Goal: Task Accomplishment & Management: Use online tool/utility

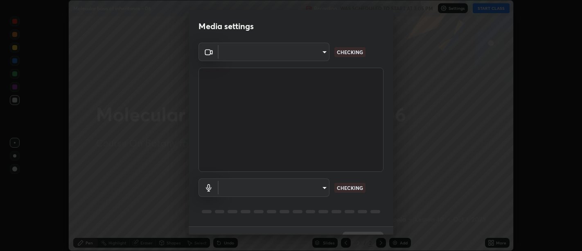
scroll to position [18, 0]
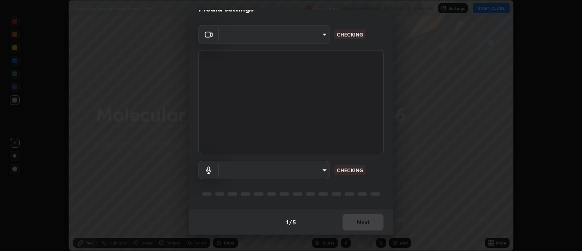
type input "d9b519daceb8a772394af6ea8e45353be5bbf62d8cb1cf3345c472de64055974"
type input "58abe51d7fefdb17ba2419723d43872dcdd823d411622da55c3e9c12cc60ef35"
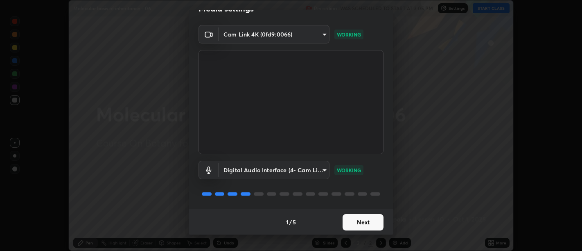
click at [364, 221] on button "Next" at bounding box center [363, 222] width 41 height 16
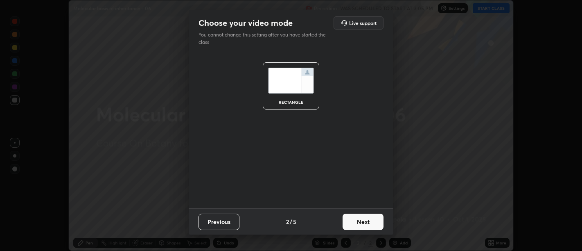
scroll to position [0, 0]
click at [365, 223] on button "Next" at bounding box center [363, 221] width 41 height 16
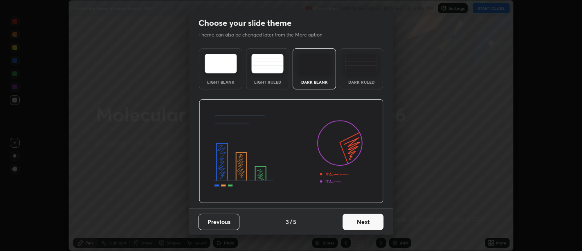
click at [365, 222] on button "Next" at bounding box center [363, 221] width 41 height 16
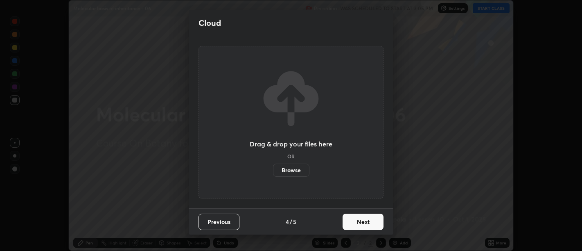
click at [366, 224] on button "Next" at bounding box center [363, 221] width 41 height 16
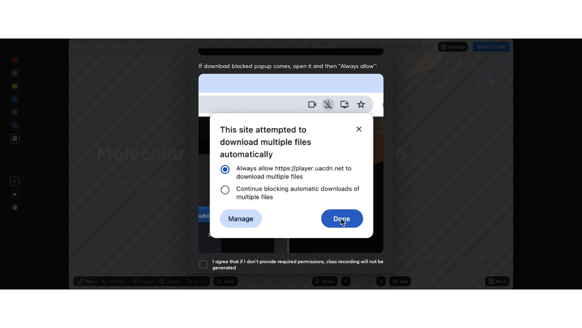
scroll to position [185, 0]
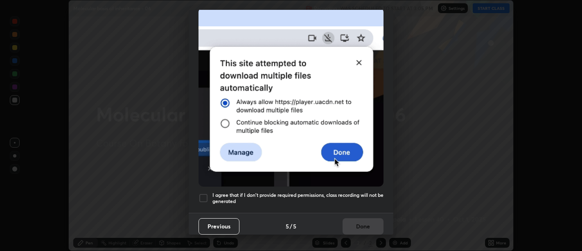
click at [361, 199] on h5 "I agree that if I don't provide required permissions, class recording will not …" at bounding box center [298, 198] width 171 height 13
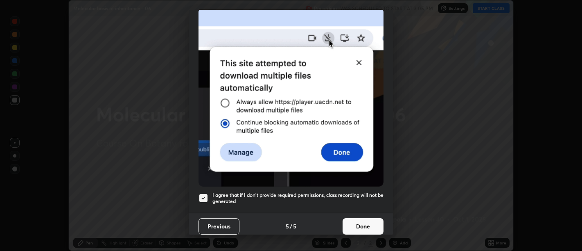
click at [362, 192] on h5 "I agree that if I don't provide required permissions, class recording will not …" at bounding box center [298, 198] width 171 height 13
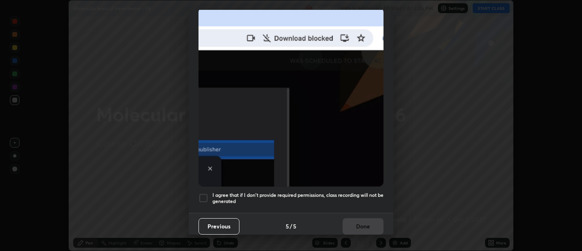
click at [364, 198] on h5 "I agree that if I don't provide required permissions, class recording will not …" at bounding box center [298, 198] width 171 height 13
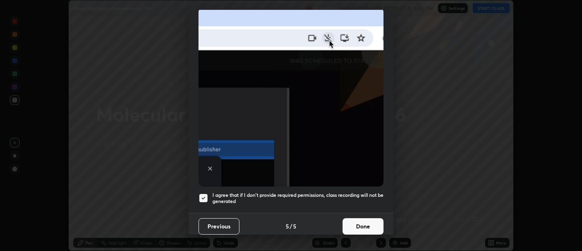
click at [365, 219] on button "Done" at bounding box center [363, 226] width 41 height 16
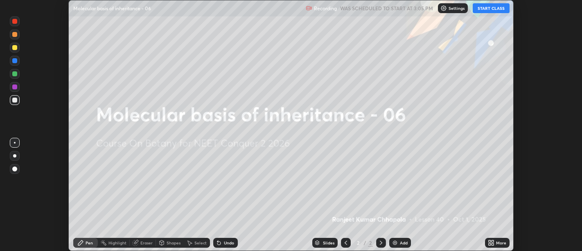
click at [492, 244] on icon at bounding box center [491, 242] width 7 height 7
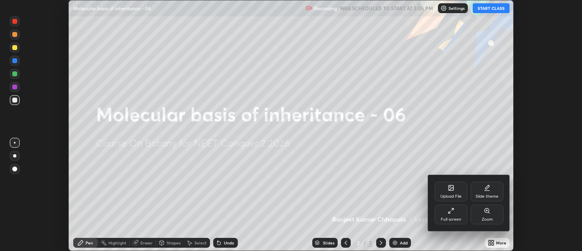
click at [449, 215] on div "Full screen" at bounding box center [451, 214] width 33 height 20
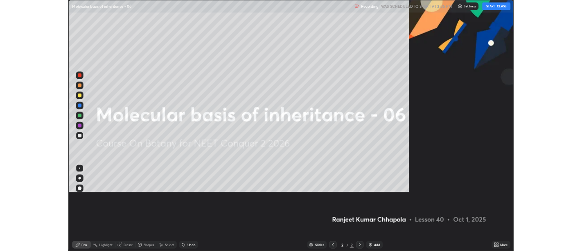
scroll to position [328, 582]
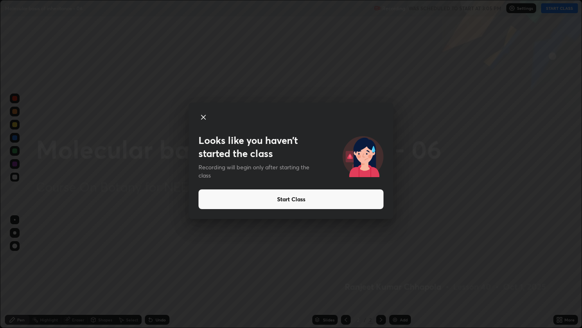
click at [305, 197] on button "Start Class" at bounding box center [291, 199] width 185 height 20
click at [301, 199] on button "Start Class" at bounding box center [291, 199] width 185 height 20
click at [301, 200] on button "Start Class" at bounding box center [291, 199] width 185 height 20
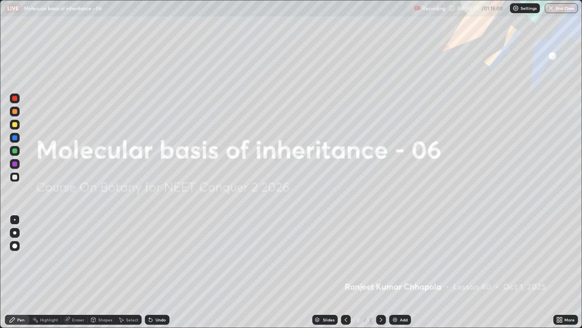
click at [562, 250] on icon at bounding box center [561, 318] width 2 height 2
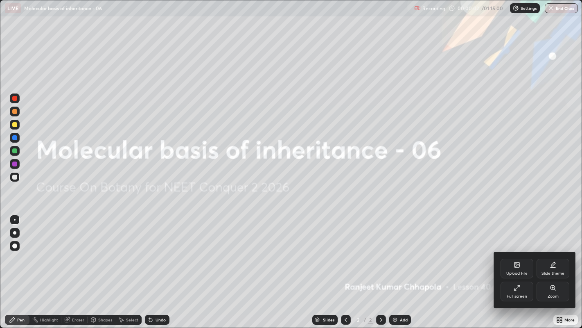
click at [512, 250] on div "Upload File" at bounding box center [517, 268] width 33 height 20
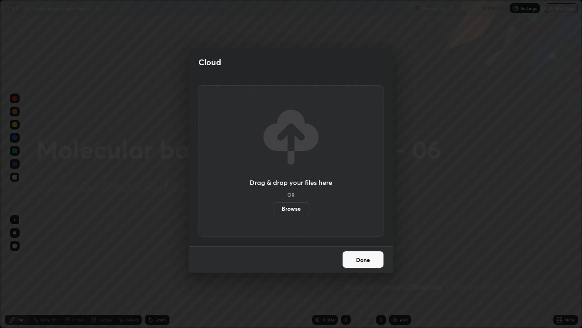
click at [294, 206] on label "Browse" at bounding box center [291, 208] width 36 height 13
click at [273, 206] on input "Browse" at bounding box center [273, 208] width 0 height 13
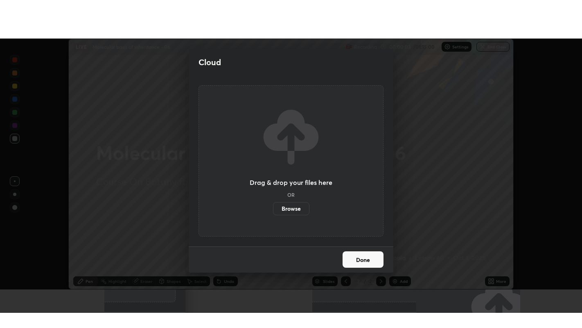
scroll to position [40710, 40378]
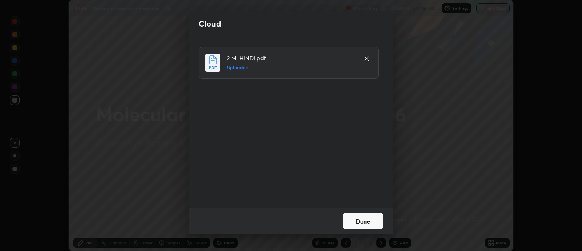
click at [357, 216] on button "Done" at bounding box center [363, 221] width 41 height 16
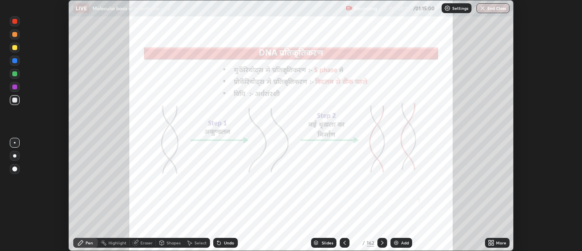
click at [492, 244] on icon at bounding box center [493, 244] width 2 height 2
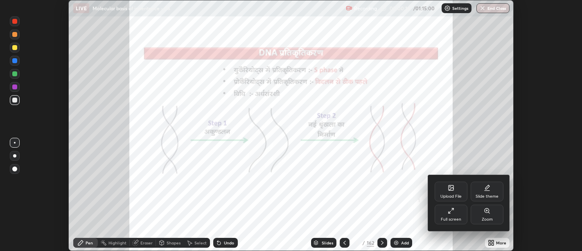
click at [406, 219] on div at bounding box center [291, 125] width 582 height 251
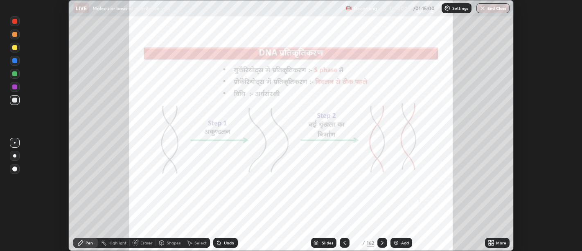
click at [493, 244] on icon at bounding box center [493, 244] width 2 height 2
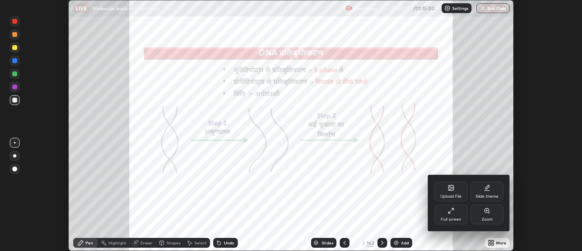
click at [455, 216] on div "Full screen" at bounding box center [451, 214] width 33 height 20
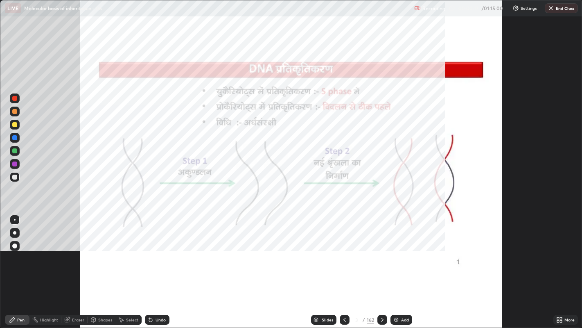
scroll to position [328, 582]
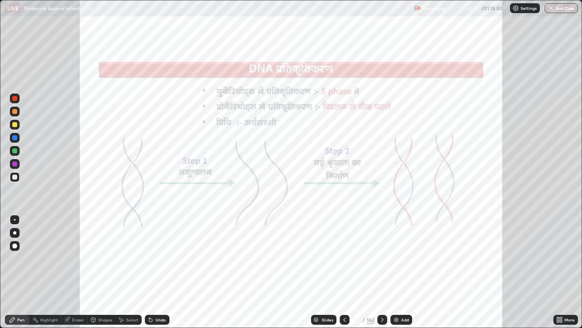
click at [326, 250] on div "Slides" at bounding box center [327, 319] width 11 height 4
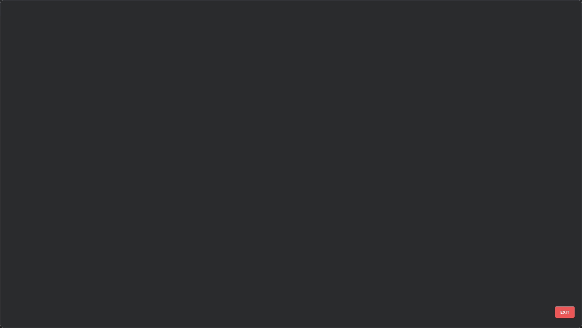
scroll to position [4096, 0]
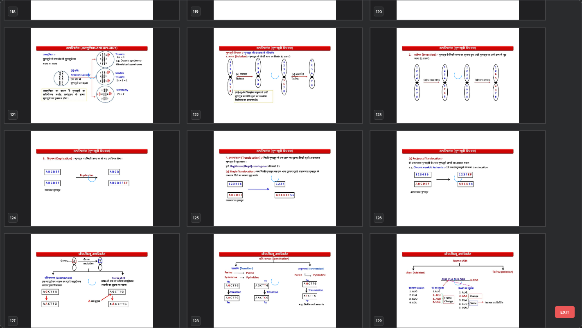
click at [280, 212] on div "grid" at bounding box center [275, 178] width 175 height 95
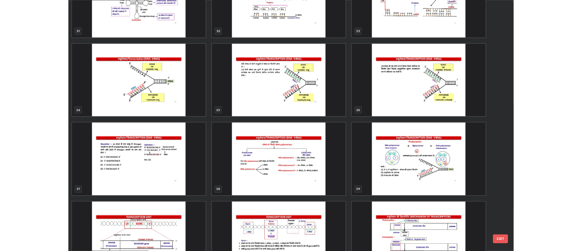
scroll to position [1061, 0]
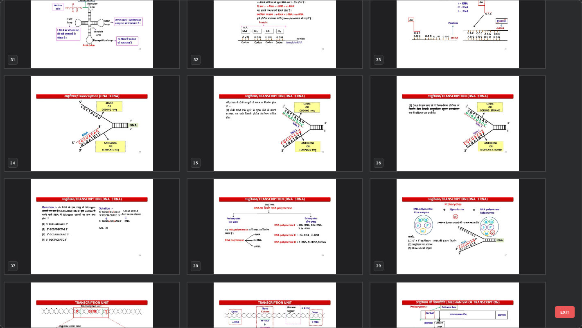
click at [263, 240] on img "grid" at bounding box center [275, 226] width 175 height 95
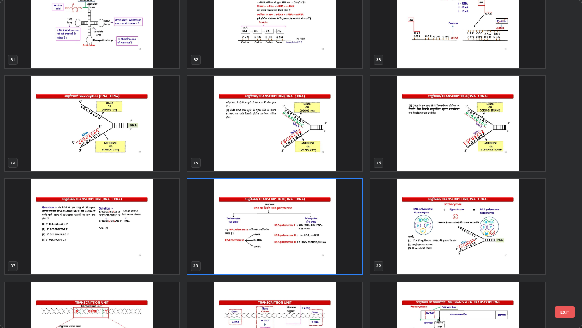
click at [261, 240] on img "grid" at bounding box center [275, 226] width 175 height 95
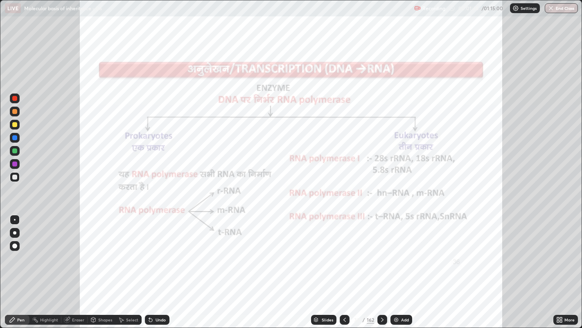
click at [16, 231] on div at bounding box center [15, 233] width 10 height 10
click at [15, 165] on div at bounding box center [14, 163] width 5 height 5
click at [344, 250] on icon at bounding box center [345, 319] width 7 height 7
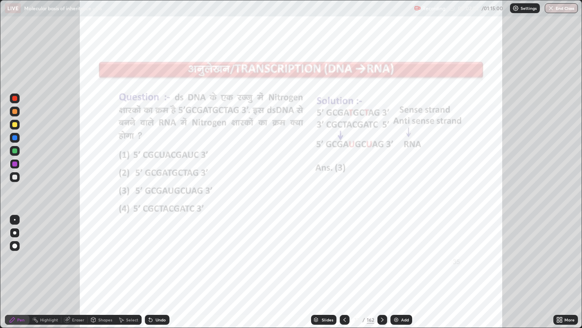
click at [402, 250] on div "Add" at bounding box center [405, 319] width 8 height 4
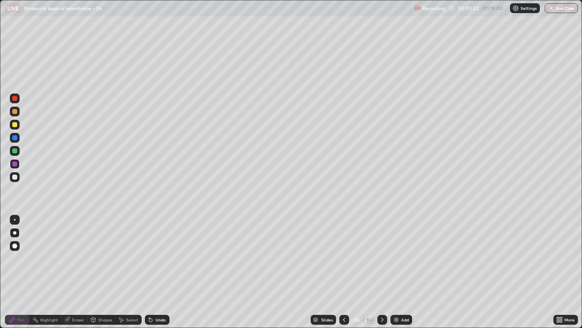
click at [163, 250] on div "Undo" at bounding box center [161, 319] width 10 height 4
click at [15, 149] on div at bounding box center [14, 150] width 5 height 5
click at [161, 250] on div "Undo" at bounding box center [161, 319] width 10 height 4
click at [382, 250] on icon at bounding box center [382, 319] width 7 height 7
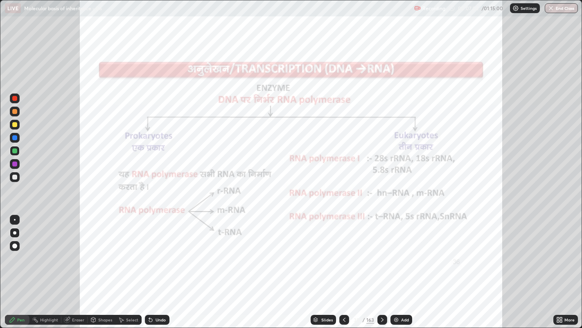
click at [159, 250] on div "Undo" at bounding box center [157, 320] width 25 height 10
click at [382, 250] on icon at bounding box center [382, 319] width 7 height 7
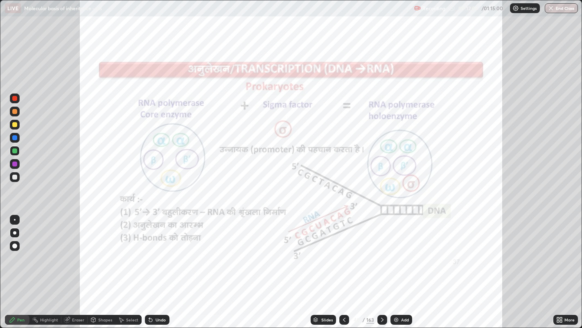
click at [395, 250] on img at bounding box center [396, 319] width 7 height 7
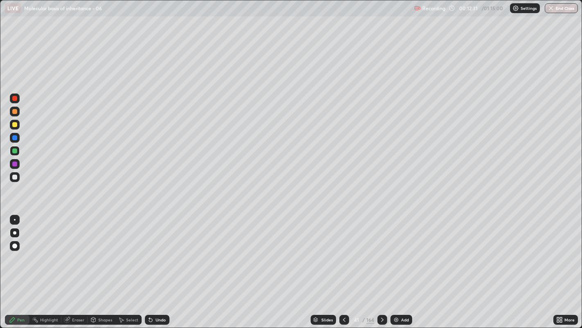
click at [42, 250] on div "Highlight" at bounding box center [49, 319] width 18 height 4
click at [14, 250] on icon at bounding box center [12, 319] width 5 height 5
click at [13, 176] on div at bounding box center [14, 176] width 5 height 5
click at [16, 147] on div at bounding box center [15, 151] width 10 height 10
click at [398, 250] on img at bounding box center [396, 319] width 7 height 7
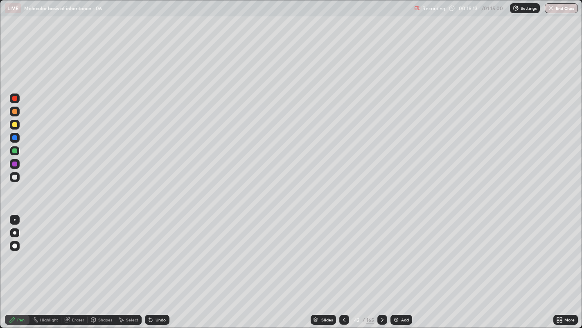
click at [16, 164] on div at bounding box center [14, 163] width 5 height 5
click at [156, 250] on div "Undo" at bounding box center [161, 319] width 10 height 4
click at [382, 250] on icon at bounding box center [382, 319] width 7 height 7
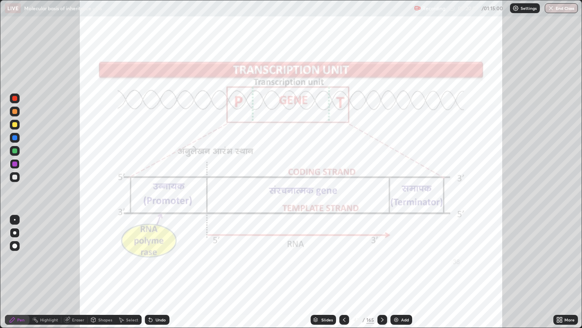
click at [344, 250] on icon at bounding box center [344, 319] width 7 height 7
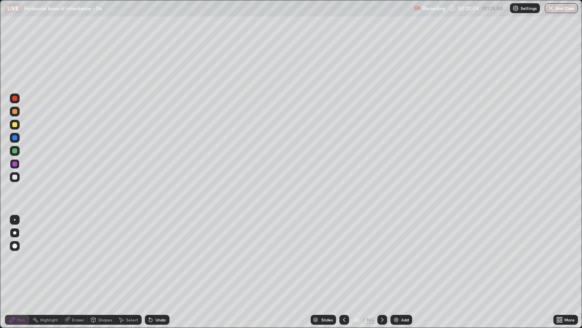
click at [340, 250] on div at bounding box center [345, 320] width 10 height 10
click at [341, 250] on icon at bounding box center [344, 319] width 7 height 7
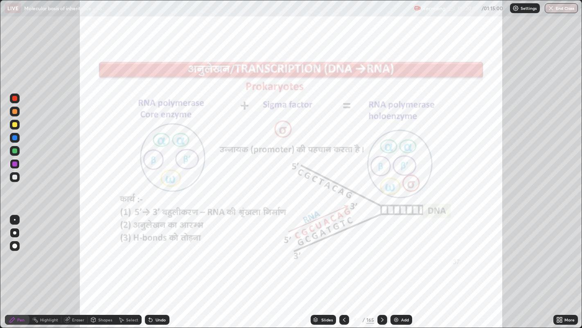
click at [382, 250] on icon at bounding box center [382, 319] width 7 height 7
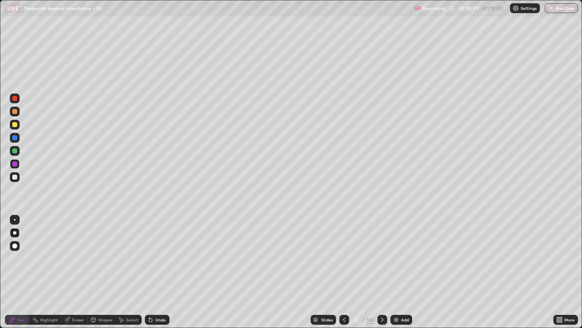
click at [382, 250] on icon at bounding box center [382, 319] width 7 height 7
click at [383, 250] on div at bounding box center [383, 320] width 10 height 10
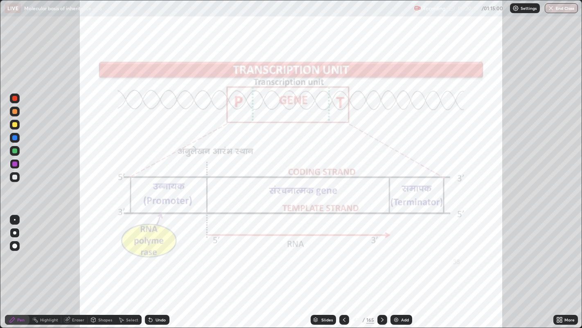
click at [154, 250] on div "Undo" at bounding box center [157, 320] width 25 height 10
click at [155, 250] on div "Undo" at bounding box center [157, 320] width 25 height 10
click at [154, 250] on div "Undo" at bounding box center [157, 320] width 25 height 10
click at [156, 250] on div "Undo" at bounding box center [161, 319] width 10 height 4
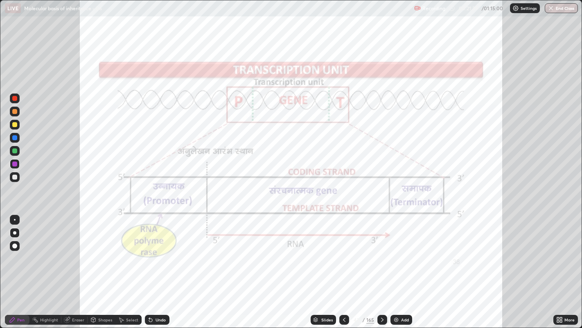
click at [150, 250] on icon at bounding box center [150, 319] width 3 height 3
click at [382, 250] on icon at bounding box center [382, 319] width 7 height 7
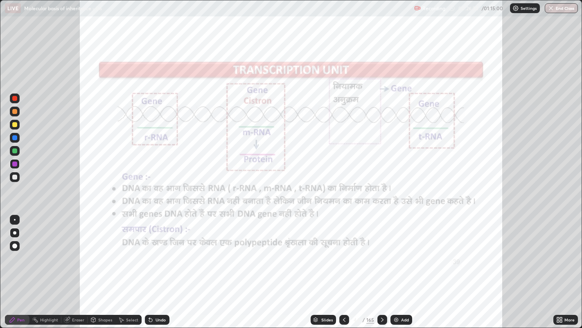
click at [381, 250] on icon at bounding box center [382, 319] width 7 height 7
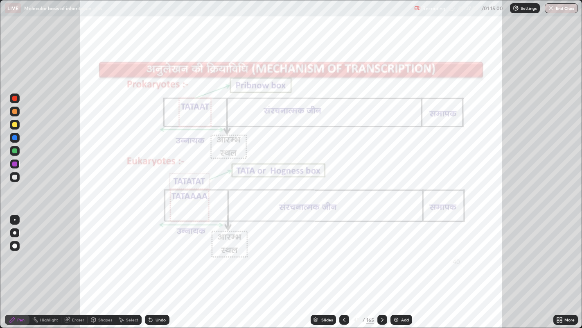
click at [161, 250] on div "Undo" at bounding box center [157, 320] width 25 height 10
click at [160, 250] on div "Undo" at bounding box center [157, 320] width 25 height 10
click at [161, 250] on div "Undo" at bounding box center [157, 320] width 25 height 10
click at [160, 250] on div "Undo" at bounding box center [161, 319] width 10 height 4
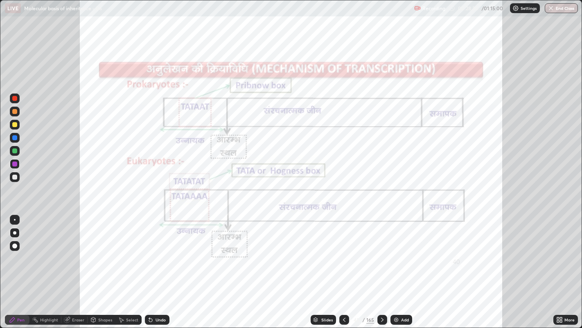
click at [383, 250] on icon at bounding box center [382, 319] width 7 height 7
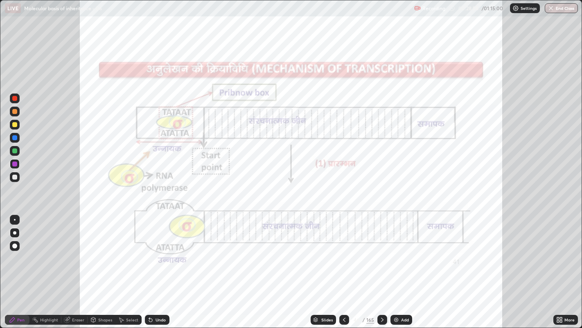
click at [156, 250] on div "Undo" at bounding box center [161, 319] width 10 height 4
click at [44, 250] on div "Highlight" at bounding box center [49, 319] width 18 height 4
click at [381, 250] on icon at bounding box center [382, 319] width 7 height 7
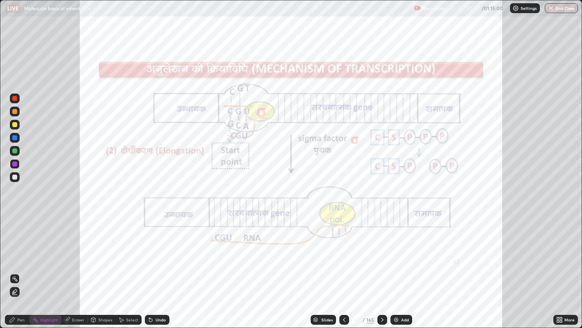
click at [21, 250] on div "Pen" at bounding box center [20, 319] width 7 height 4
click at [382, 250] on icon at bounding box center [382, 319] width 7 height 7
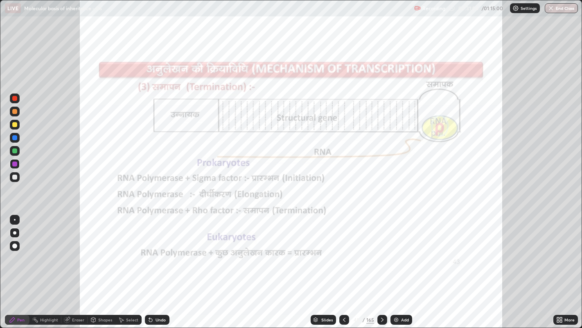
click at [156, 250] on div "Undo" at bounding box center [161, 319] width 10 height 4
click at [381, 250] on icon at bounding box center [382, 319] width 7 height 7
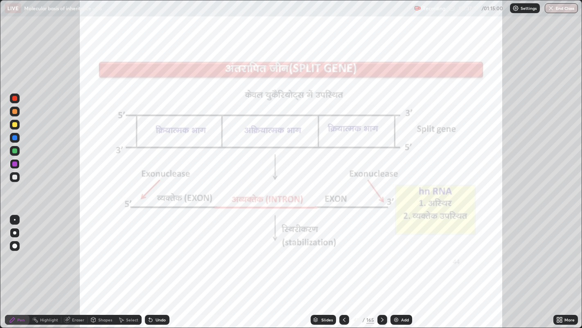
click at [52, 250] on div "Highlight" at bounding box center [49, 319] width 18 height 4
click at [15, 250] on icon at bounding box center [14, 291] width 7 height 7
click at [16, 250] on div "Pen" at bounding box center [17, 320] width 25 height 10
click at [14, 96] on div at bounding box center [14, 98] width 5 height 5
click at [15, 123] on div at bounding box center [14, 124] width 5 height 5
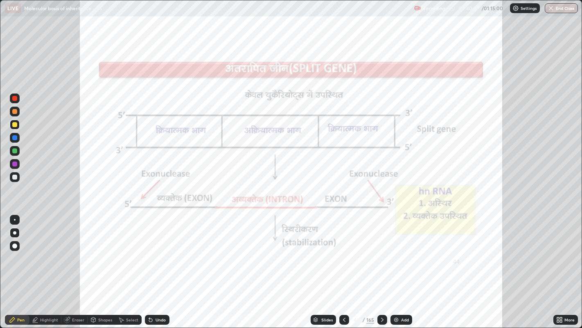
click at [16, 98] on div at bounding box center [14, 98] width 5 height 5
click at [12, 165] on div at bounding box center [14, 163] width 5 height 5
click at [14, 150] on div at bounding box center [14, 150] width 5 height 5
click at [16, 148] on div at bounding box center [14, 150] width 5 height 5
click at [14, 164] on div at bounding box center [14, 163] width 5 height 5
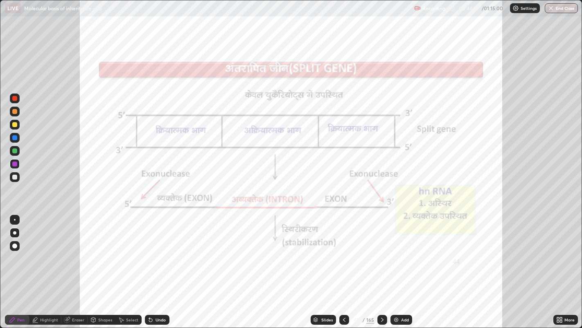
click at [15, 150] on div at bounding box center [14, 150] width 5 height 5
click at [13, 164] on div at bounding box center [14, 163] width 5 height 5
click at [379, 250] on div at bounding box center [383, 320] width 10 height 10
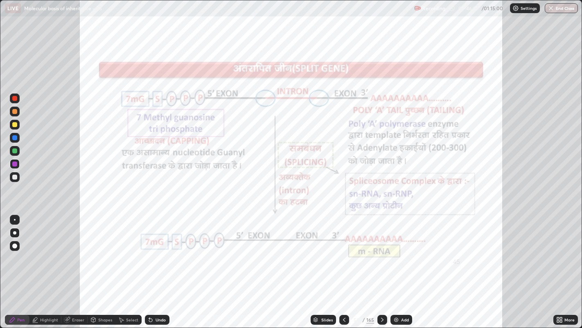
click at [340, 250] on div at bounding box center [345, 320] width 10 height 10
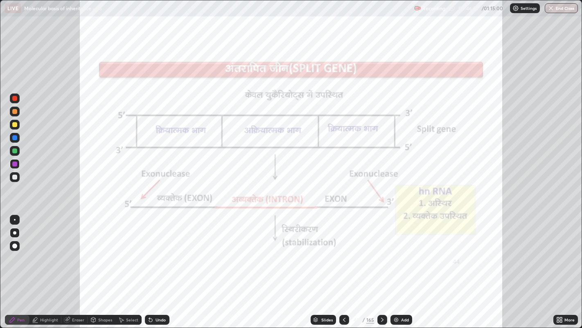
click at [382, 250] on icon at bounding box center [382, 319] width 7 height 7
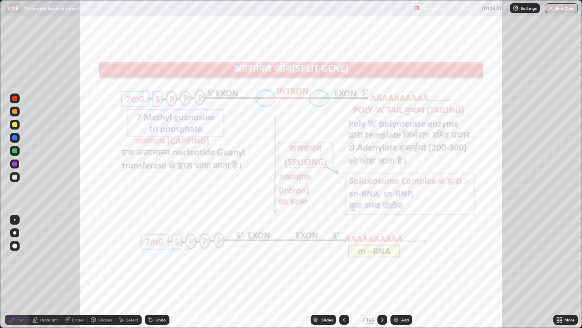
click at [382, 250] on icon at bounding box center [382, 319] width 7 height 7
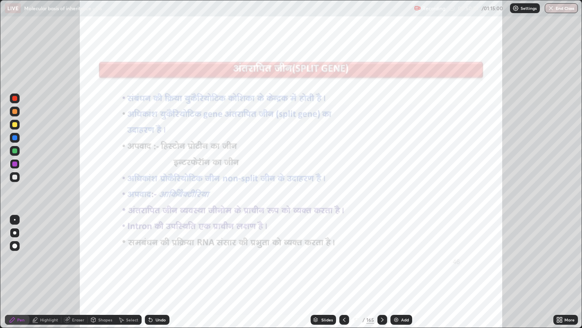
click at [44, 250] on div "Highlight" at bounding box center [49, 319] width 18 height 4
click at [561, 250] on icon at bounding box center [561, 321] width 2 height 2
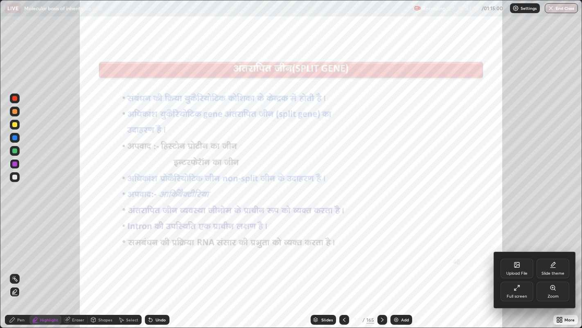
click at [523, 250] on div "Upload File" at bounding box center [517, 273] width 21 height 4
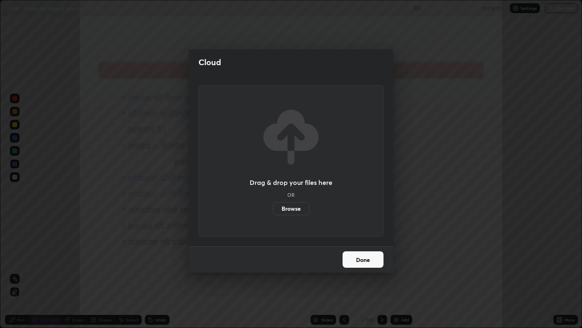
click at [384, 250] on div "Cloud Drag & drop your files here OR Browse Done" at bounding box center [291, 164] width 582 height 328
click at [366, 250] on button "Done" at bounding box center [363, 259] width 41 height 16
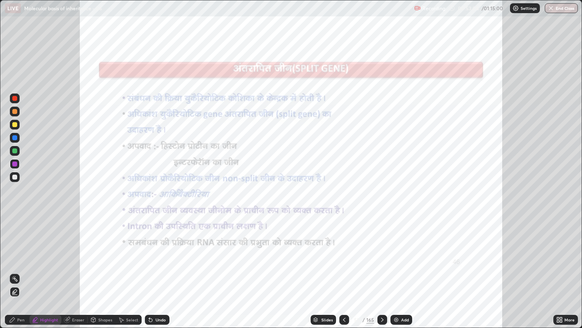
click at [561, 250] on icon at bounding box center [561, 321] width 2 height 2
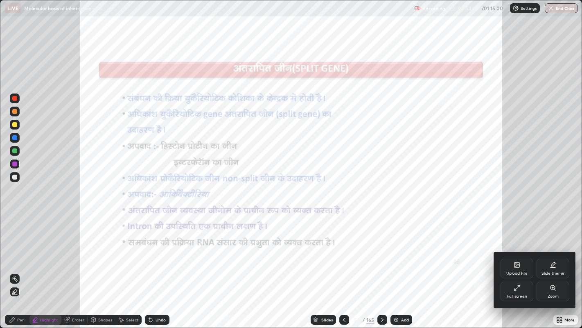
click at [526, 250] on div "Full screen" at bounding box center [517, 296] width 20 height 4
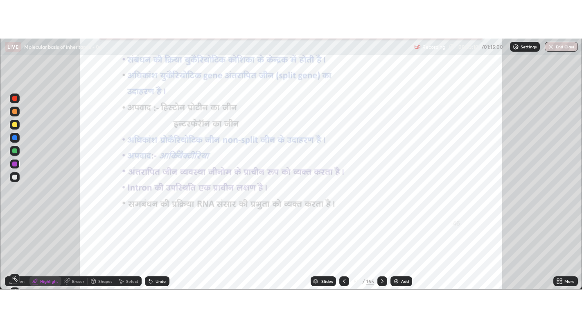
scroll to position [40710, 40378]
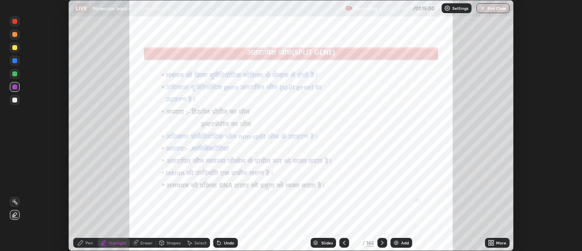
click at [493, 244] on icon at bounding box center [493, 244] width 2 height 2
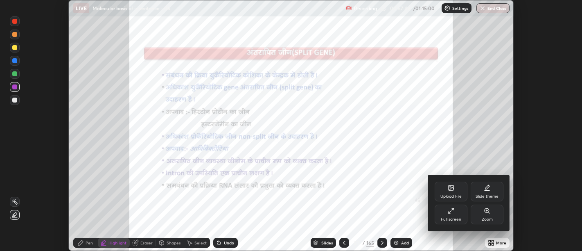
click at [458, 216] on div "Full screen" at bounding box center [451, 214] width 33 height 20
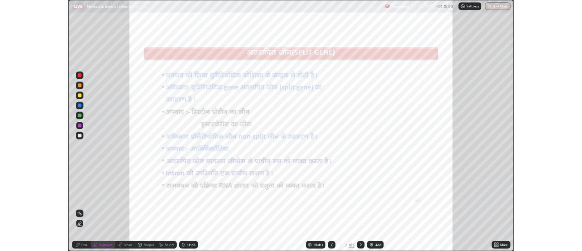
scroll to position [328, 582]
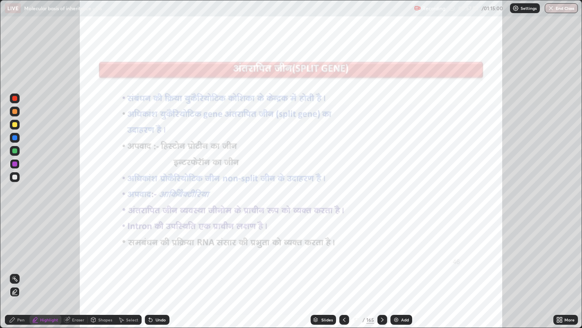
click at [382, 250] on icon at bounding box center [382, 319] width 7 height 7
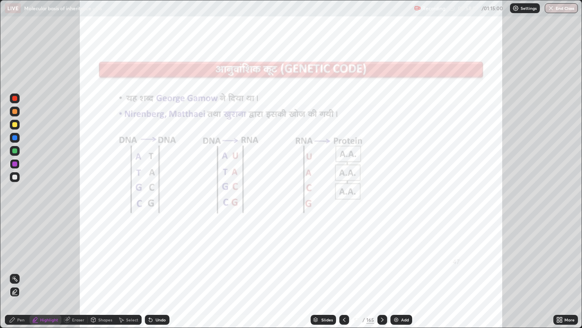
click at [151, 250] on icon at bounding box center [150, 319] width 7 height 7
click at [15, 250] on icon at bounding box center [12, 319] width 7 height 7
click at [150, 250] on icon at bounding box center [150, 319] width 3 height 3
click at [43, 250] on div "Highlight" at bounding box center [45, 320] width 32 height 10
click at [17, 250] on div "Pen" at bounding box center [20, 319] width 7 height 4
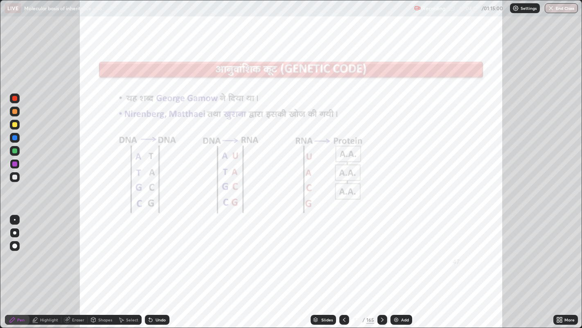
click at [381, 250] on icon at bounding box center [382, 319] width 7 height 7
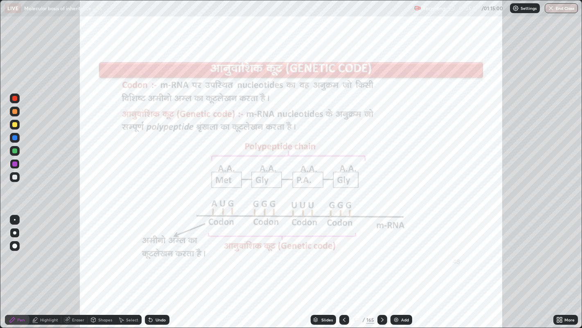
click at [45, 250] on div "Highlight" at bounding box center [49, 319] width 18 height 4
click at [15, 250] on icon at bounding box center [14, 278] width 7 height 7
click at [17, 150] on div at bounding box center [15, 151] width 10 height 10
click at [382, 250] on icon at bounding box center [382, 319] width 7 height 7
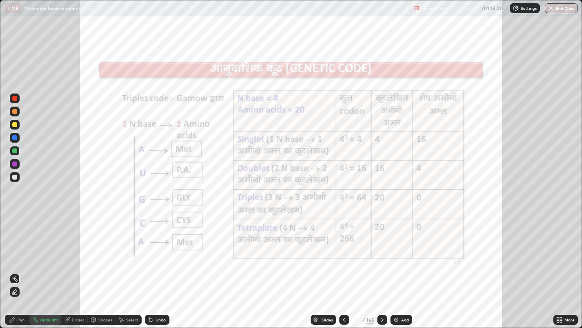
click at [20, 250] on div "Pen" at bounding box center [20, 319] width 7 height 4
click at [382, 250] on icon at bounding box center [382, 319] width 7 height 7
click at [383, 250] on icon at bounding box center [382, 319] width 7 height 7
click at [382, 250] on icon at bounding box center [382, 319] width 7 height 7
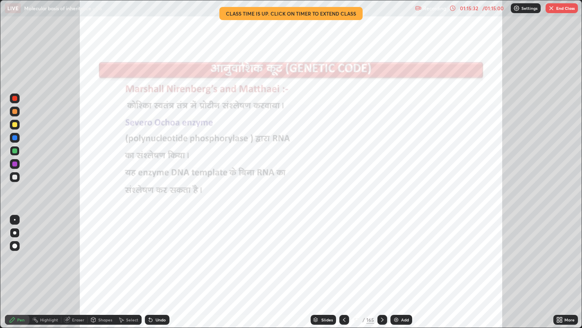
click at [552, 9] on img "button" at bounding box center [551, 8] width 7 height 7
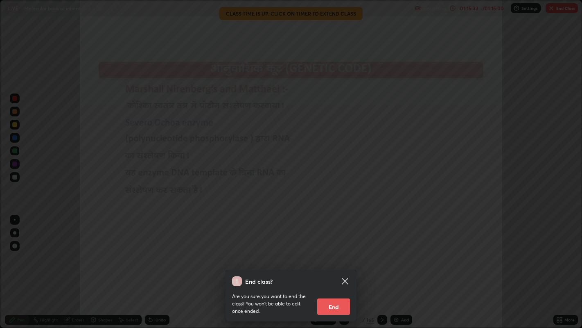
click at [335, 250] on button "End" at bounding box center [333, 306] width 33 height 16
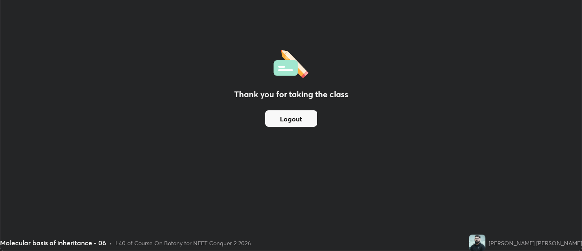
scroll to position [40710, 40378]
